Goal: Find specific page/section: Find specific page/section

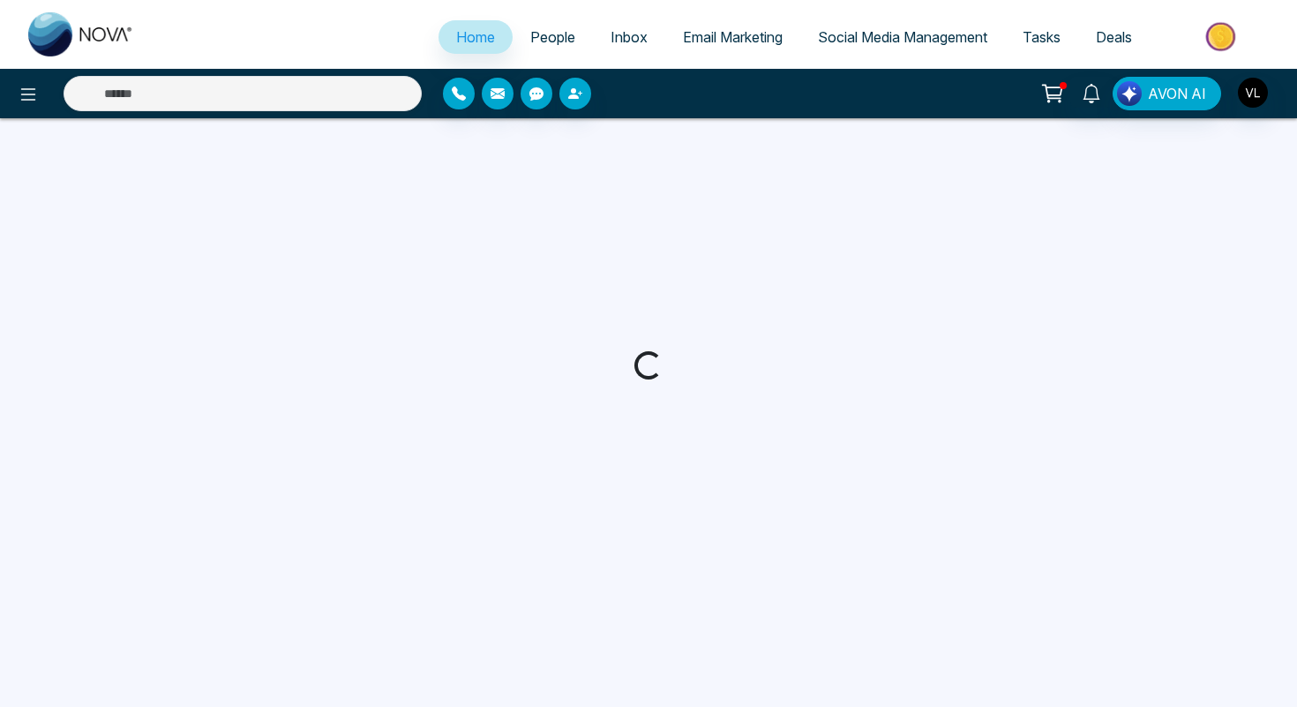
select select "*"
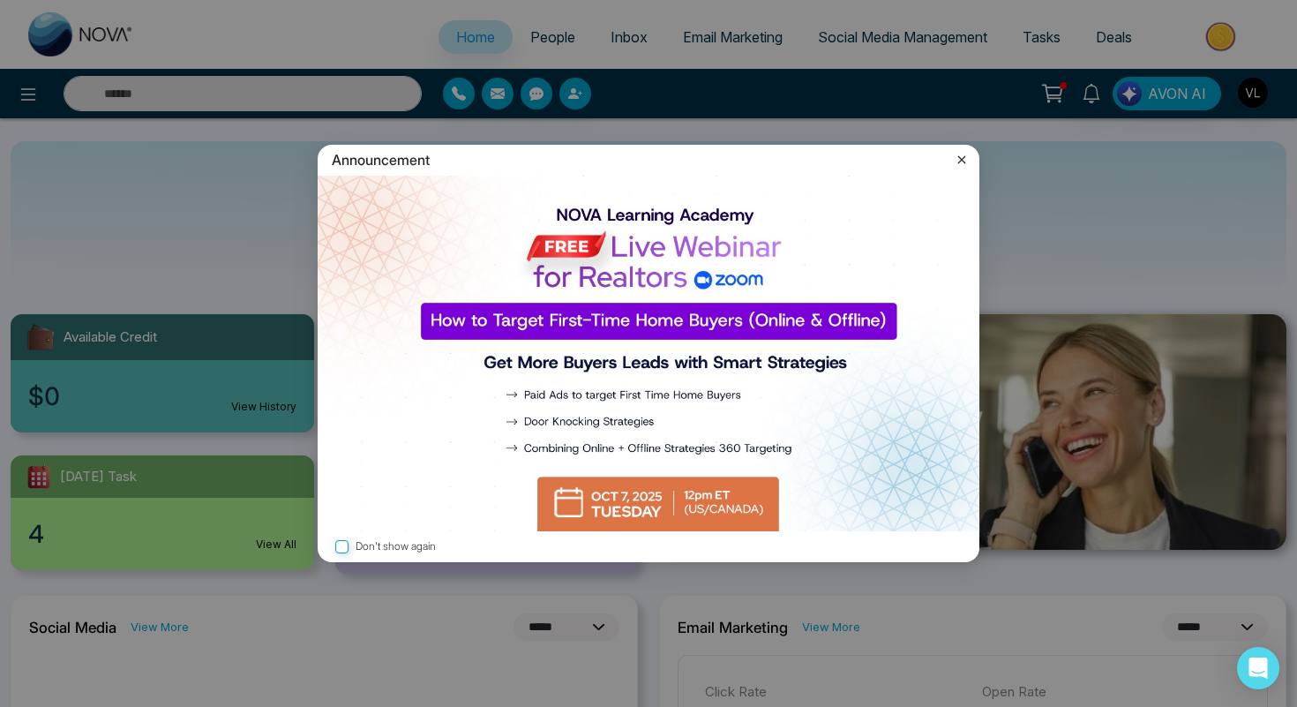
click at [964, 165] on icon at bounding box center [962, 160] width 18 height 18
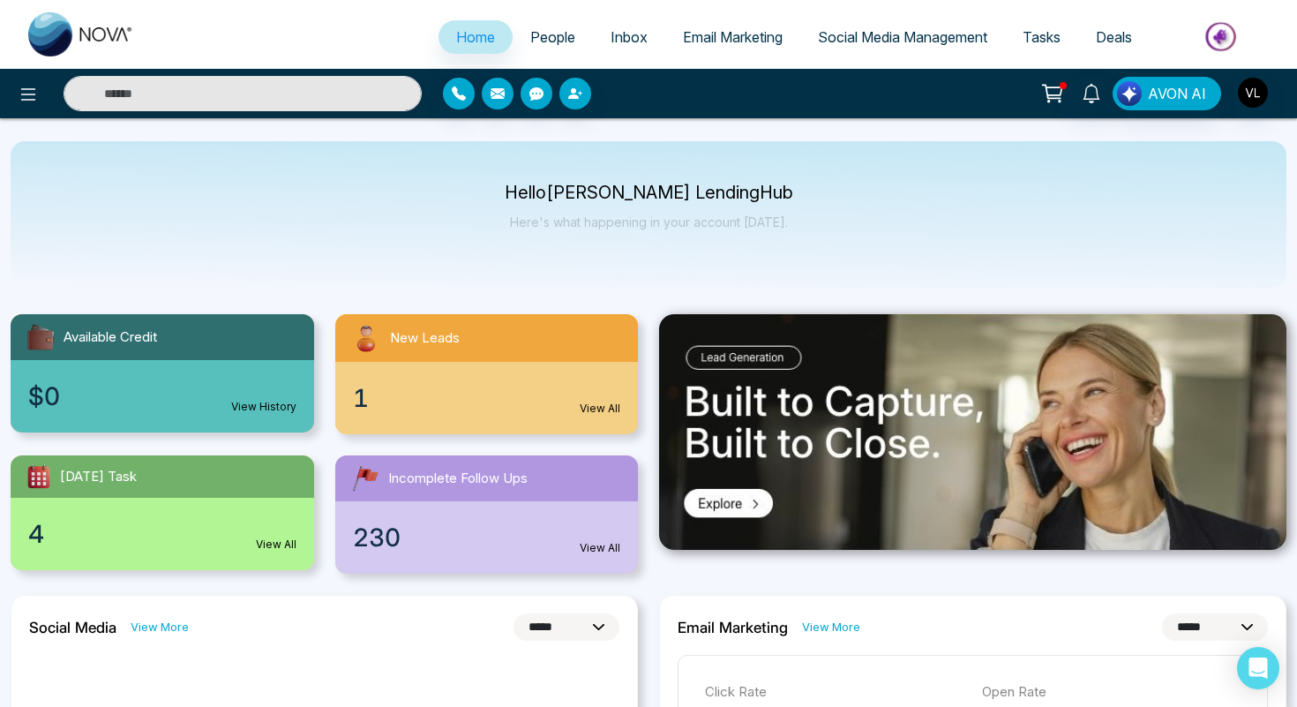
click at [550, 36] on span "People" at bounding box center [552, 37] width 45 height 18
